Goal: Information Seeking & Learning: Learn about a topic

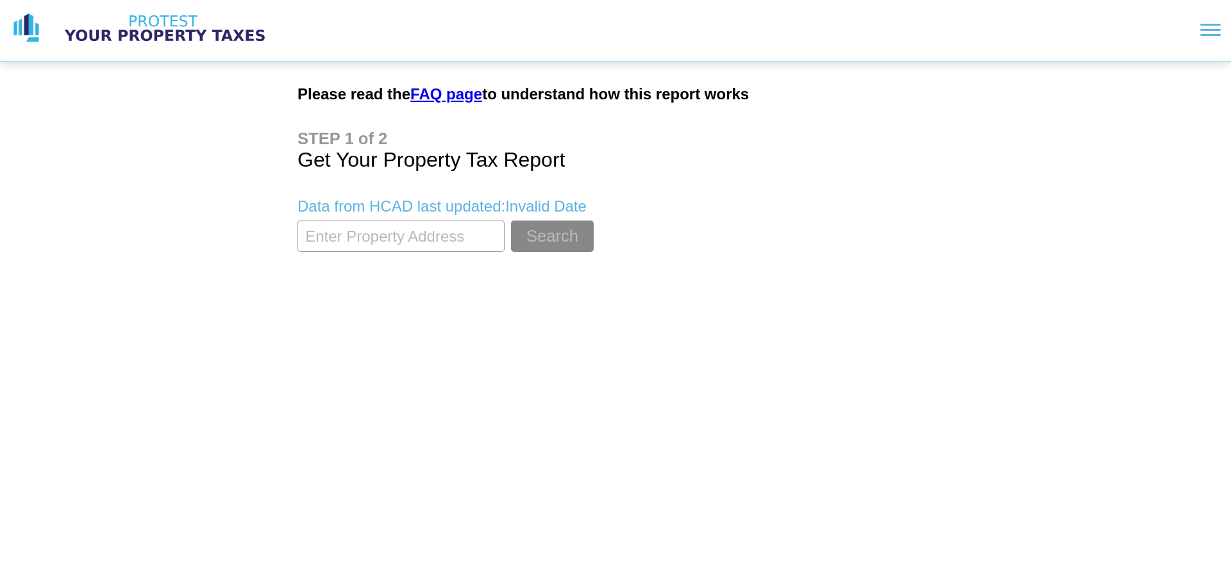
click at [385, 251] on input "textbox" at bounding box center [400, 236] width 207 height 31
click at [511, 221] on button "Search" at bounding box center [552, 236] width 83 height 31
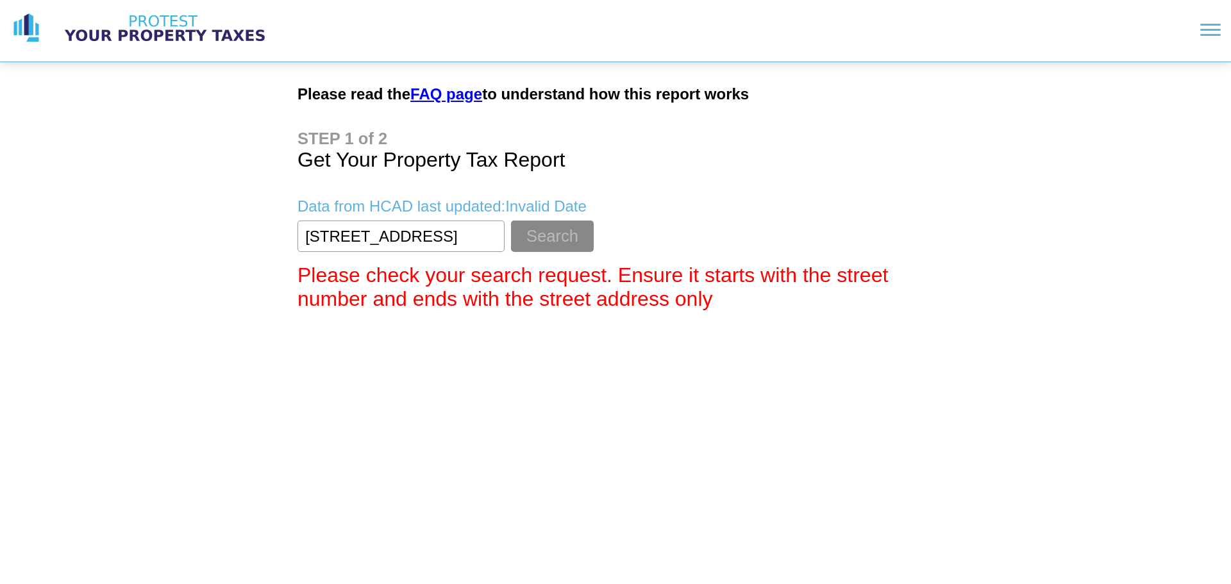
click at [476, 231] on input "textbox" at bounding box center [400, 236] width 207 height 31
click at [511, 221] on button "Search" at bounding box center [552, 236] width 83 height 31
click at [448, 237] on input "textbox" at bounding box center [400, 236] width 207 height 31
type input "8"
type input "809 [PERSON_NAME]"
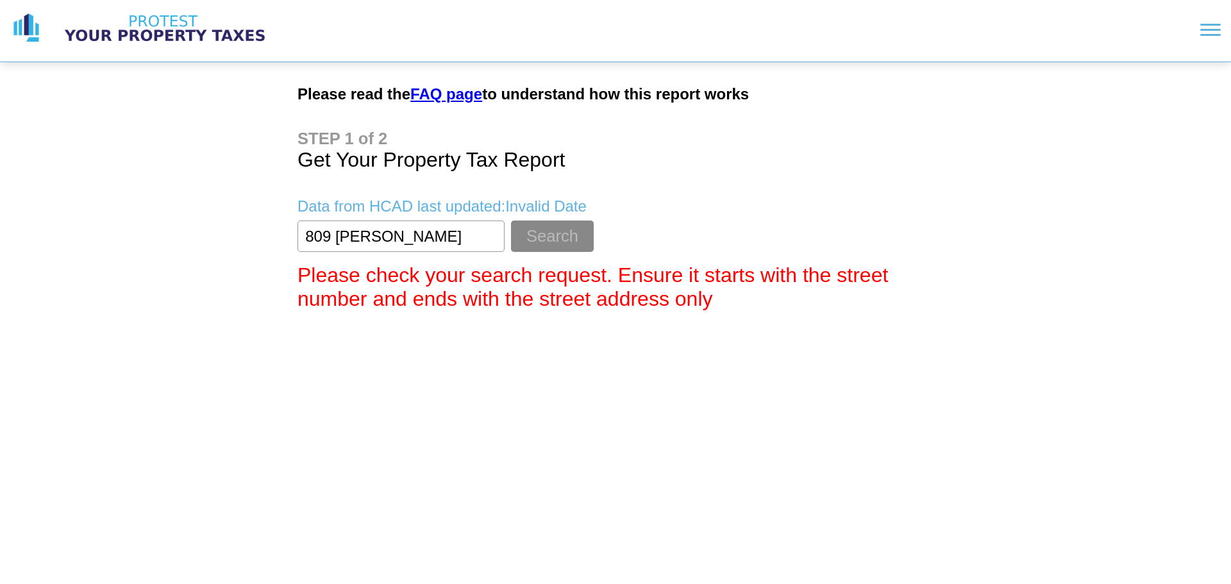
click at [511, 221] on button "Search" at bounding box center [552, 236] width 83 height 31
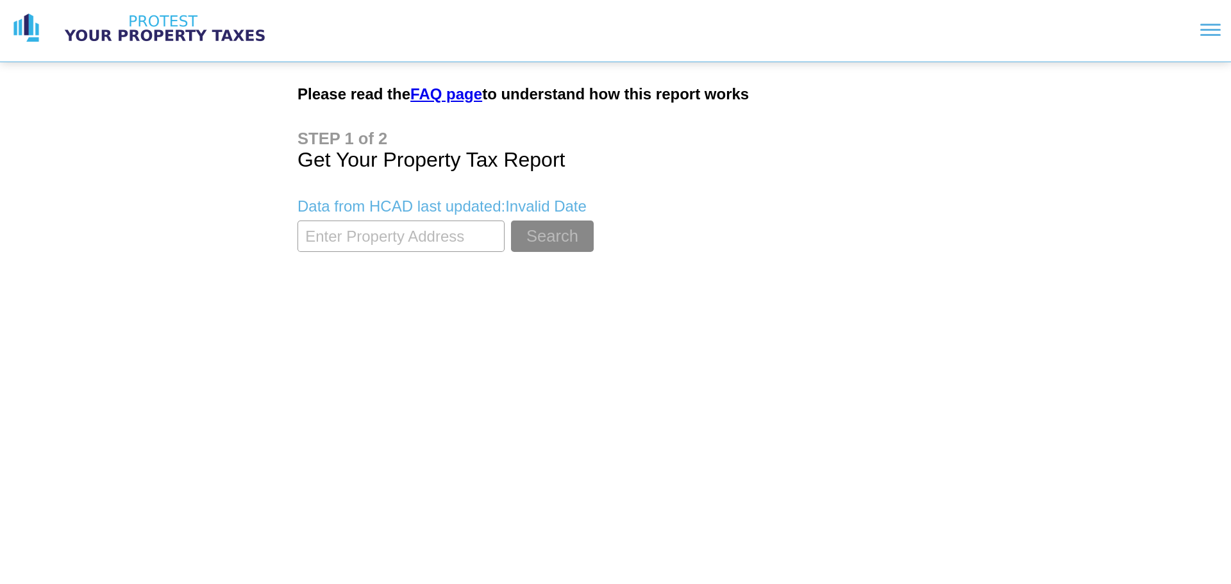
click at [449, 249] on input "textbox" at bounding box center [400, 236] width 207 height 31
click at [559, 274] on html "Please read the FAQ page to understand how this report works Get Your Property …" at bounding box center [615, 137] width 1231 height 274
click at [517, 274] on html "Please read the FAQ page to understand how this report works Get Your Property …" at bounding box center [615, 137] width 1231 height 274
click at [399, 225] on input "textbox" at bounding box center [400, 236] width 207 height 31
drag, startPoint x: 1206, startPoint y: 22, endPoint x: 1215, endPoint y: 22, distance: 9.0
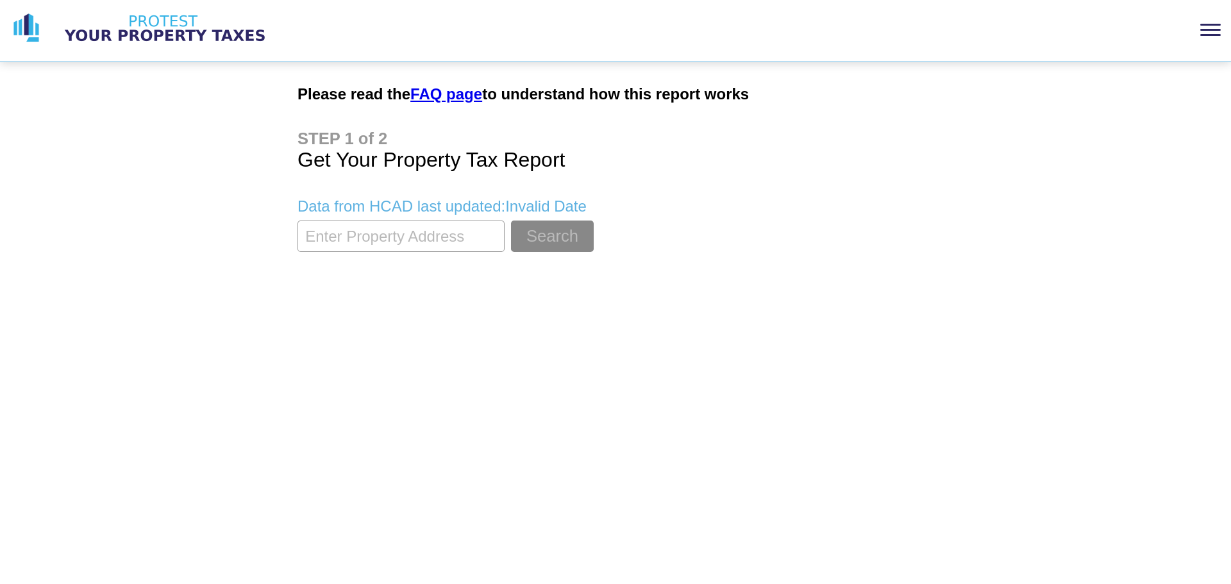
click at [1208, 22] on section at bounding box center [758, 29] width 923 height 33
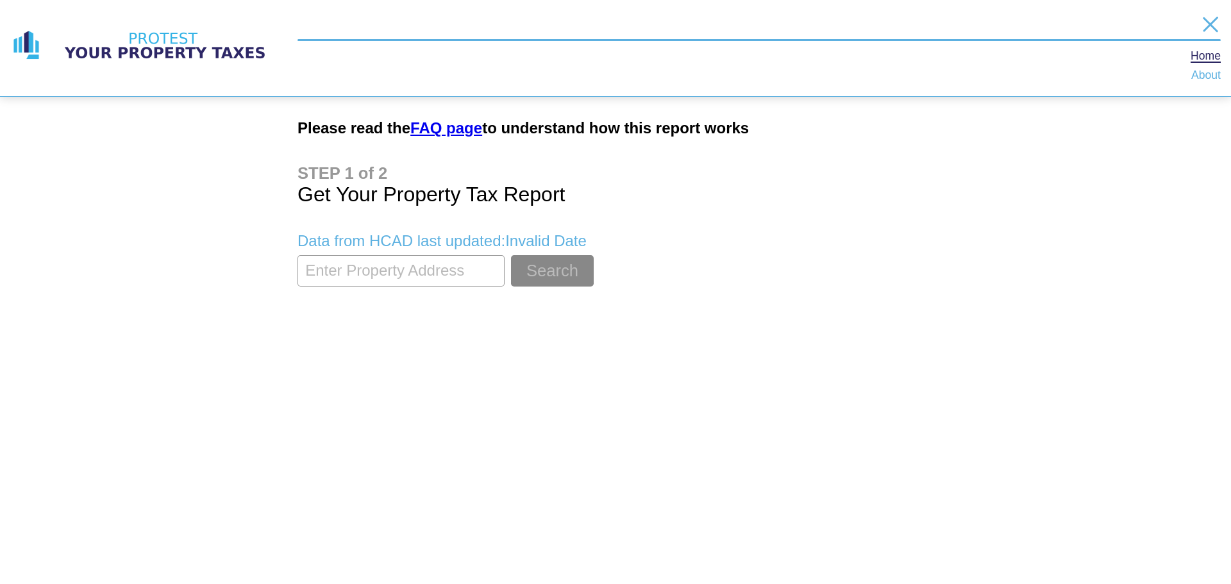
click at [1200, 68] on nav "Home About" at bounding box center [1206, 65] width 30 height 29
click at [1200, 76] on link "About" at bounding box center [1205, 76] width 29 height 10
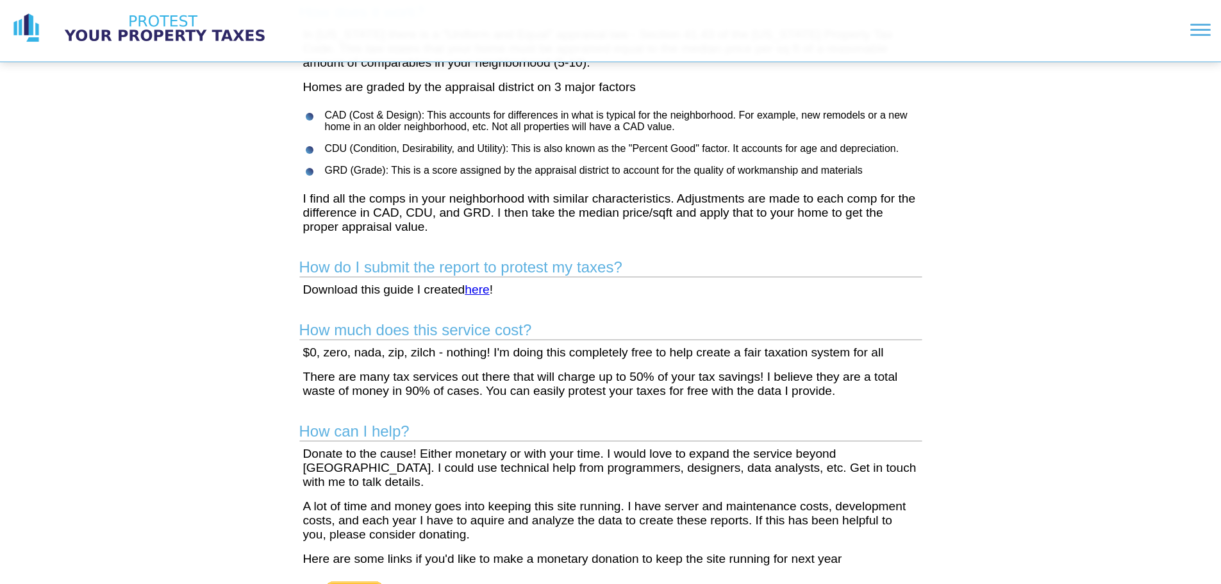
scroll to position [128, 0]
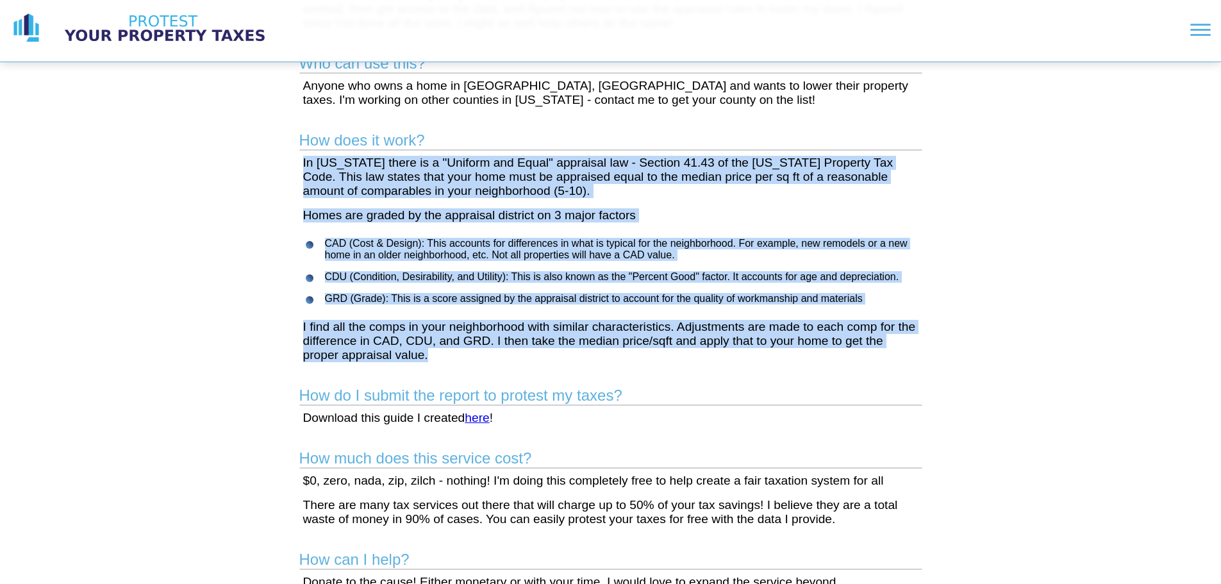
drag, startPoint x: 301, startPoint y: 156, endPoint x: 919, endPoint y: 365, distance: 653.3
click at [919, 365] on main "What's the story? I created this site after getting fed up with paying too much…" at bounding box center [611, 427] width 657 height 987
click at [981, 222] on div "What's the story? I created this site after getting fed up with paying too much…" at bounding box center [610, 397] width 1221 height 1050
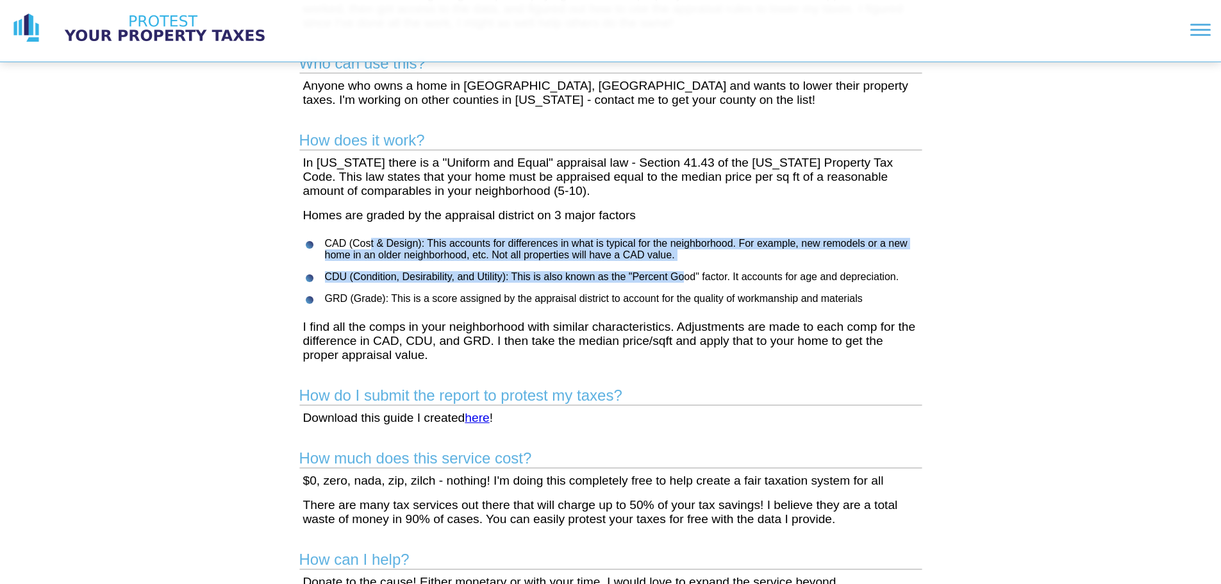
drag, startPoint x: 371, startPoint y: 235, endPoint x: 684, endPoint y: 276, distance: 316.1
click at [684, 276] on main "What's the story? I created this site after getting fed up with paying too much…" at bounding box center [611, 427] width 657 height 987
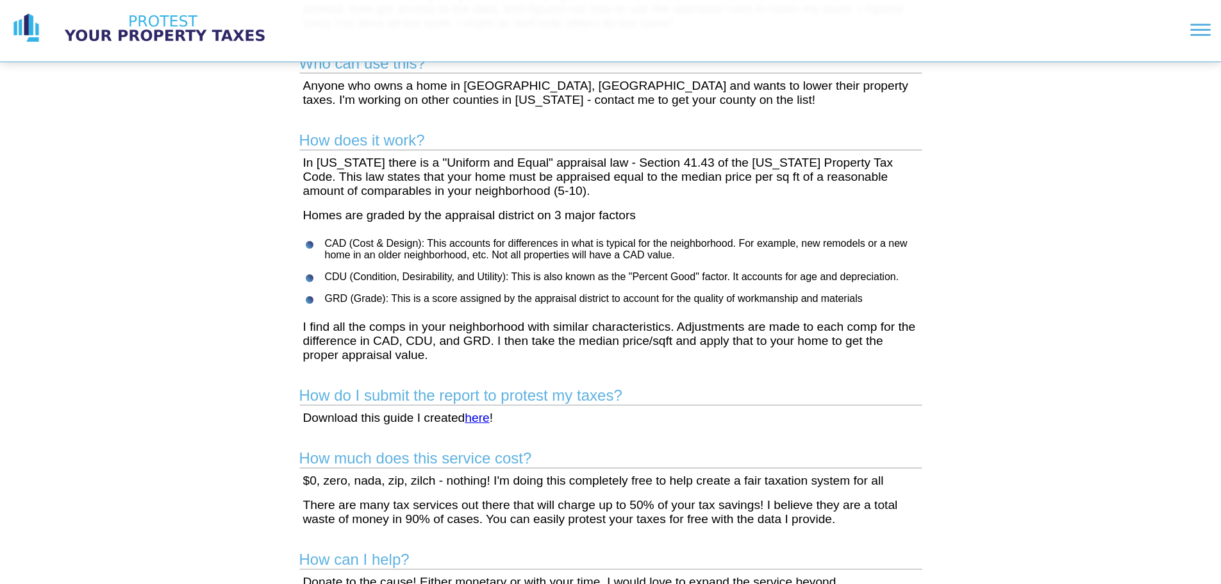
drag, startPoint x: 471, startPoint y: 321, endPoint x: 395, endPoint y: 301, distance: 78.1
click at [469, 321] on p "I find all the comps in your neighborhood with similar characteristics. Adjustm…" at bounding box center [610, 341] width 615 height 42
drag, startPoint x: 399, startPoint y: 290, endPoint x: 908, endPoint y: 301, distance: 509.2
click at [884, 301] on ul "CAD (Cost & Design): This accounts for differences in what is typical for the n…" at bounding box center [614, 271] width 630 height 67
click at [1050, 285] on div "What's the story? I created this site after getting fed up with paying too much…" at bounding box center [610, 397] width 1221 height 1050
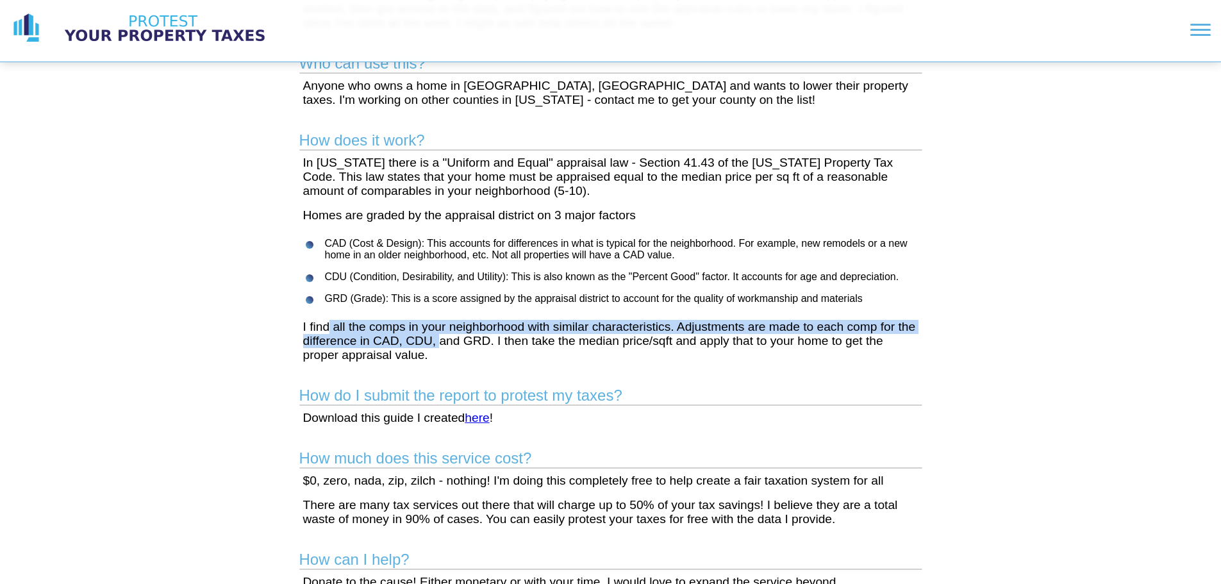
drag, startPoint x: 346, startPoint y: 331, endPoint x: 793, endPoint y: 308, distance: 448.1
click at [442, 347] on p "I find all the comps in your neighborhood with similar characteristics. Adjustm…" at bounding box center [610, 341] width 615 height 42
click at [975, 251] on div "What's the story? I created this site after getting fed up with paying too much…" at bounding box center [610, 397] width 1221 height 1050
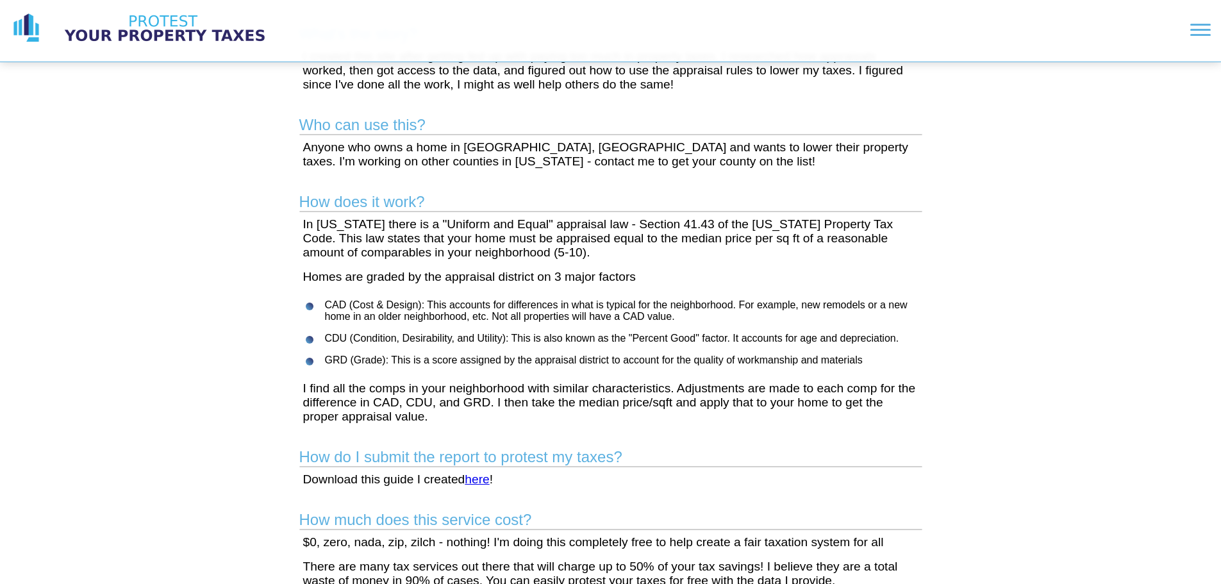
scroll to position [0, 0]
